Goal: Task Accomplishment & Management: Complete application form

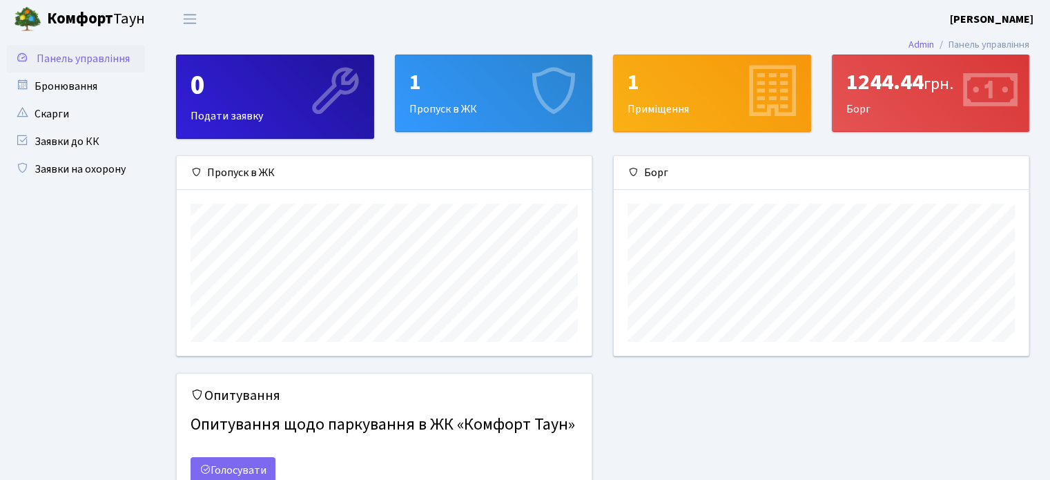
scroll to position [199, 414]
click at [91, 171] on link "Заявки на охорону" at bounding box center [76, 169] width 138 height 28
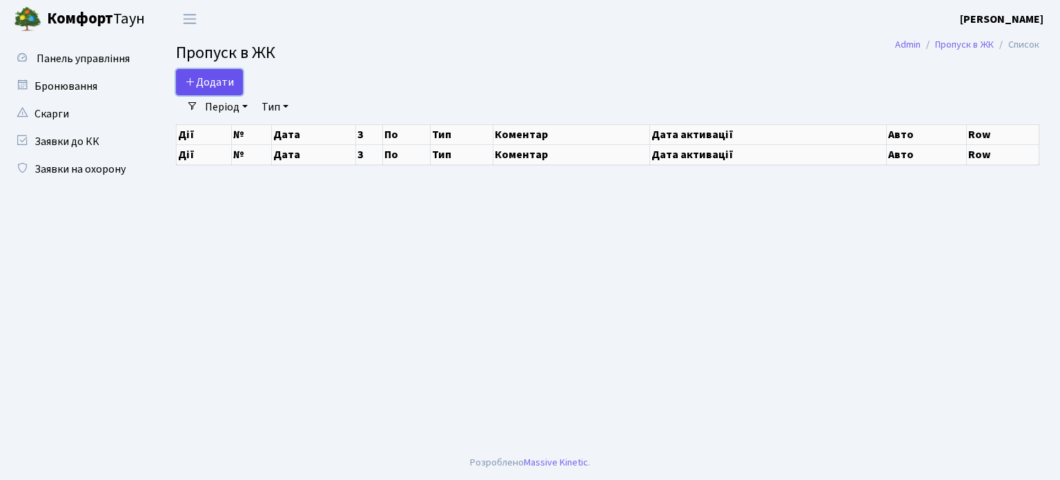
click at [218, 75] on span "Додати" at bounding box center [209, 82] width 49 height 15
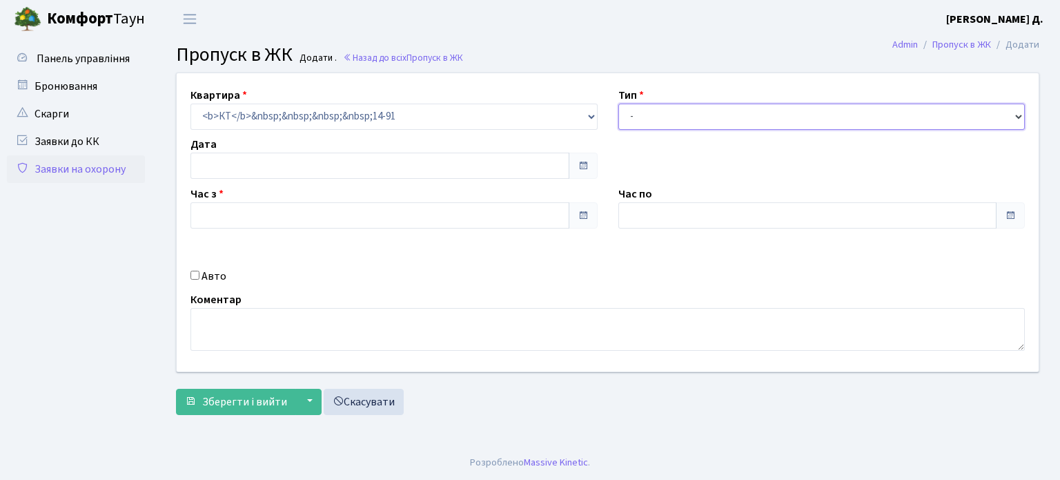
click at [634, 119] on select "- Доставка Таксі Гості Сервіс" at bounding box center [821, 117] width 407 height 26
type input "13.08.2025"
type input "11:45"
type input "12:45"
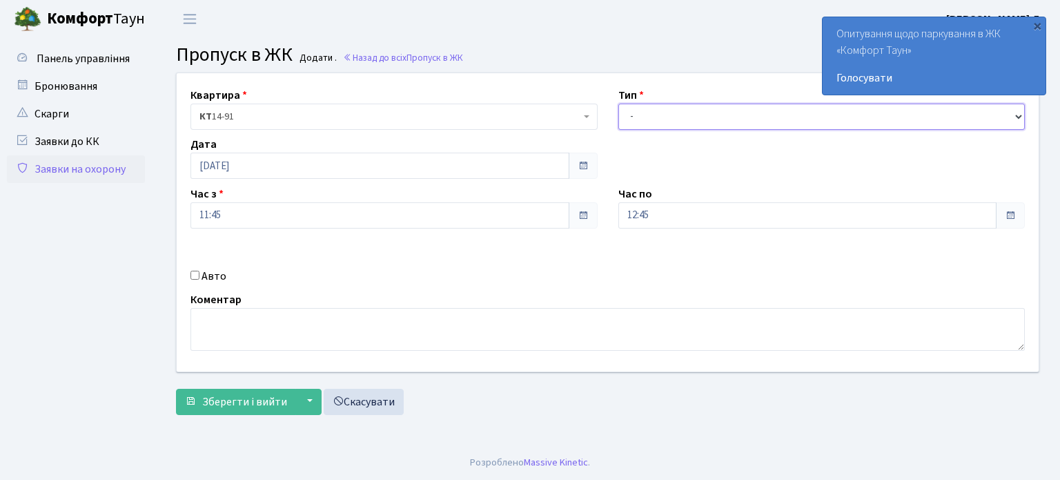
select select "2"
click at [618, 104] on select "- Доставка Таксі Гості Сервіс" at bounding box center [821, 117] width 407 height 26
click at [195, 275] on input "Авто" at bounding box center [194, 275] width 9 height 9
checkbox input "true"
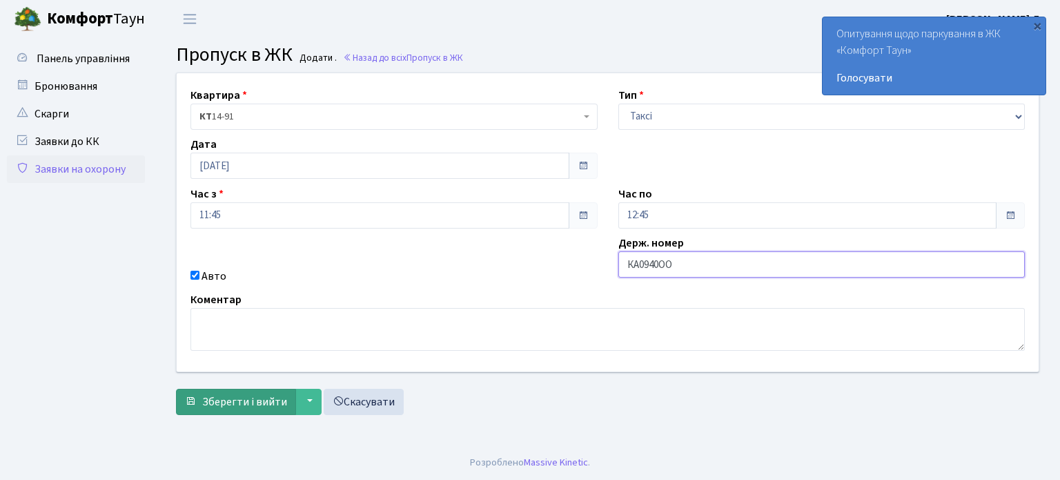
type input "КА0940ОО"
click at [266, 399] on span "Зберегти і вийти" at bounding box center [244, 401] width 85 height 15
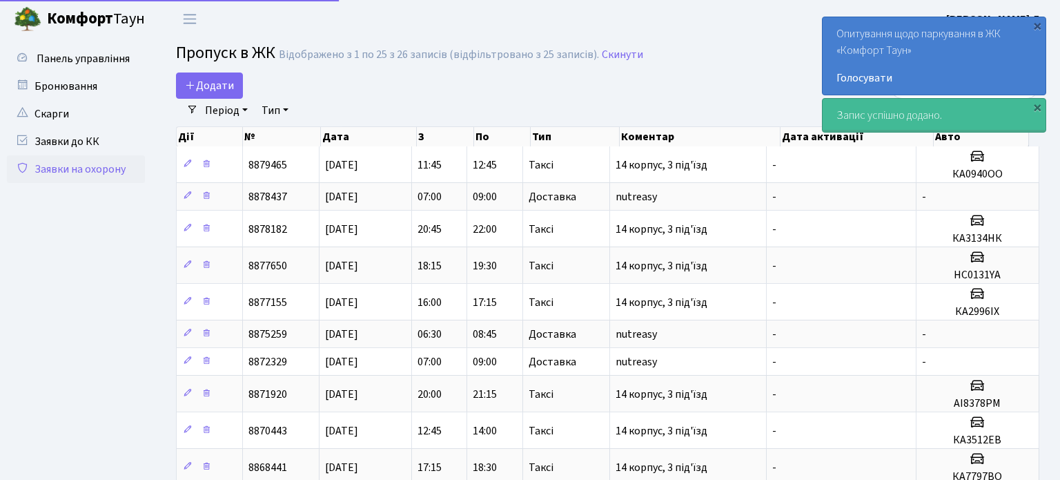
select select "25"
